Goal: Find specific page/section

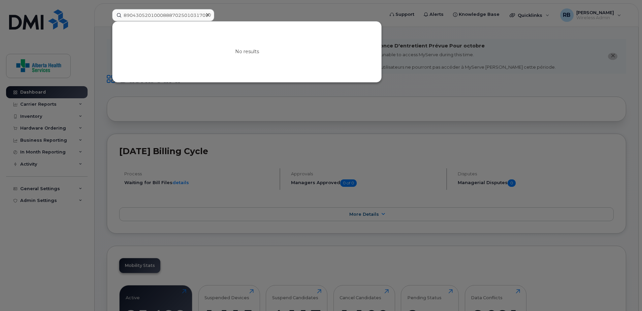
click at [141, 15] on input "89043052010008887025010317097744" at bounding box center [163, 15] width 102 height 12
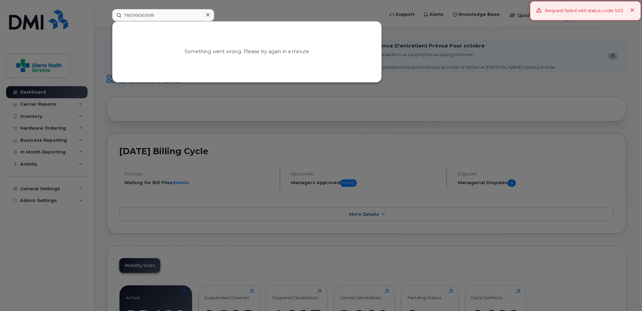
type input "7809906998"
click at [288, 53] on div "Something went wrong. Please try again in a minute" at bounding box center [247, 52] width 269 height 61
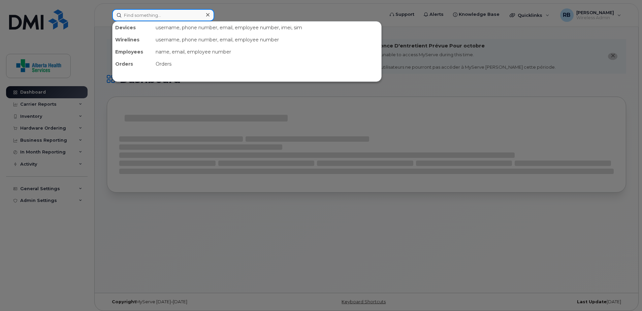
click at [152, 14] on input at bounding box center [163, 15] width 102 height 12
paste input "7809347512"
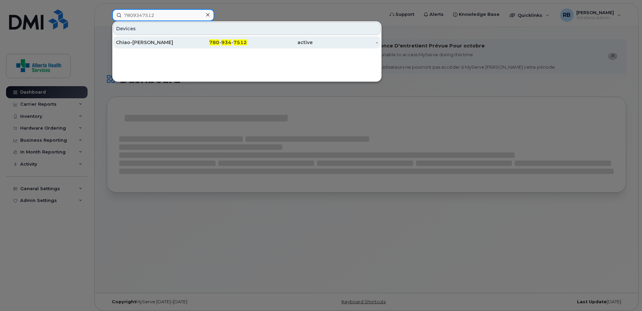
type input "7809347512"
click at [139, 43] on div "Chiao-[PERSON_NAME]" at bounding box center [149, 42] width 66 height 7
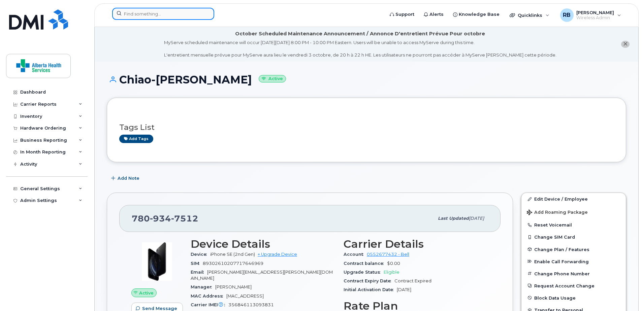
click at [156, 14] on input at bounding box center [163, 14] width 102 height 12
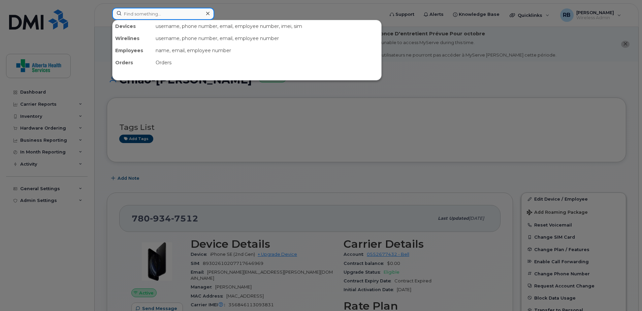
paste input "FFRDW7MNPLJM"
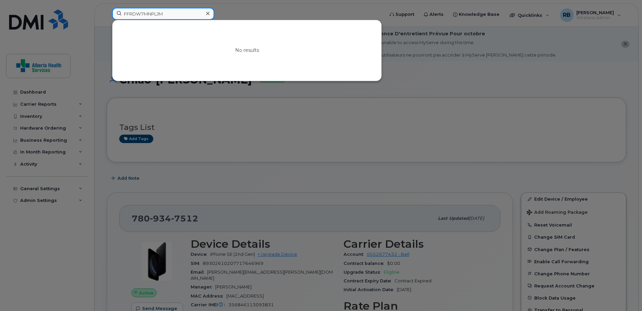
type input "FFRDW7MNPLJM"
